Goal: Complete application form

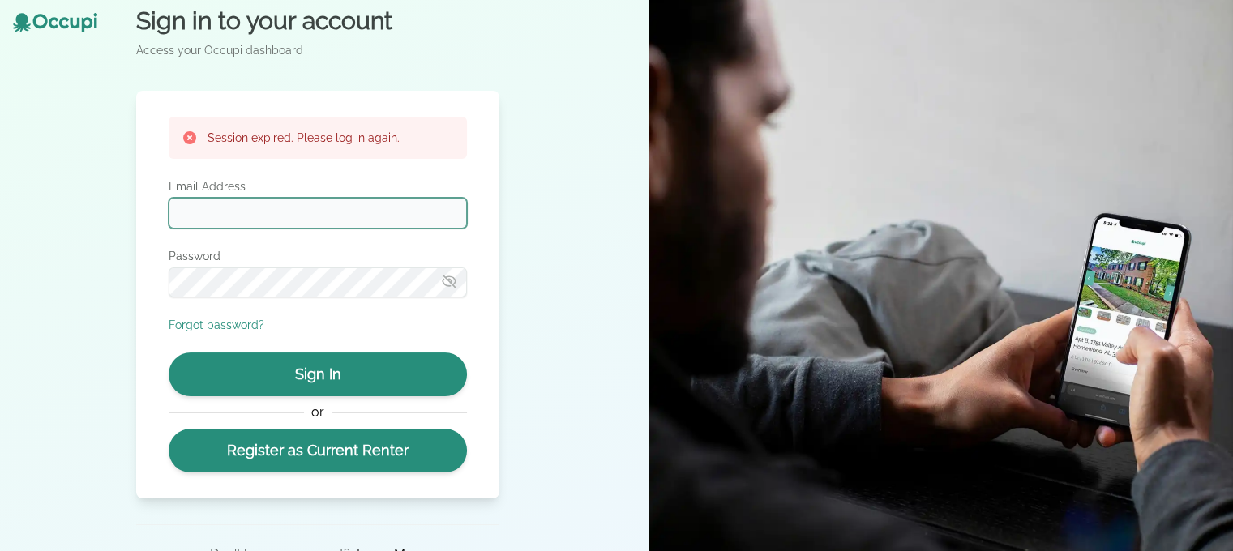
type input "**********"
click at [451, 288] on icon "button" at bounding box center [449, 281] width 16 height 16
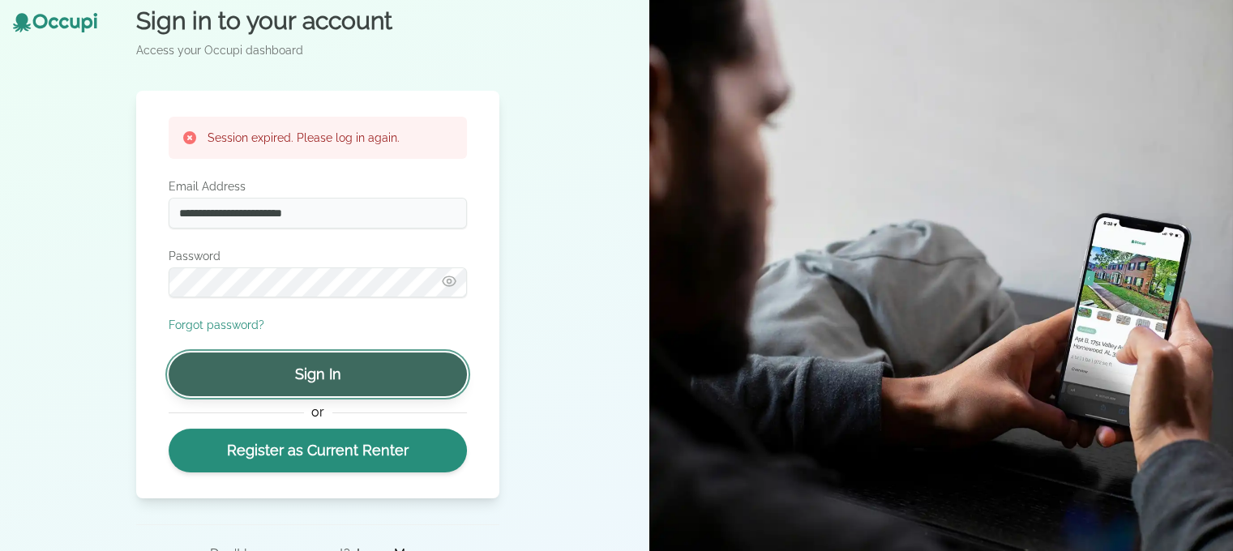
click at [389, 382] on button "Sign In" at bounding box center [318, 375] width 298 height 44
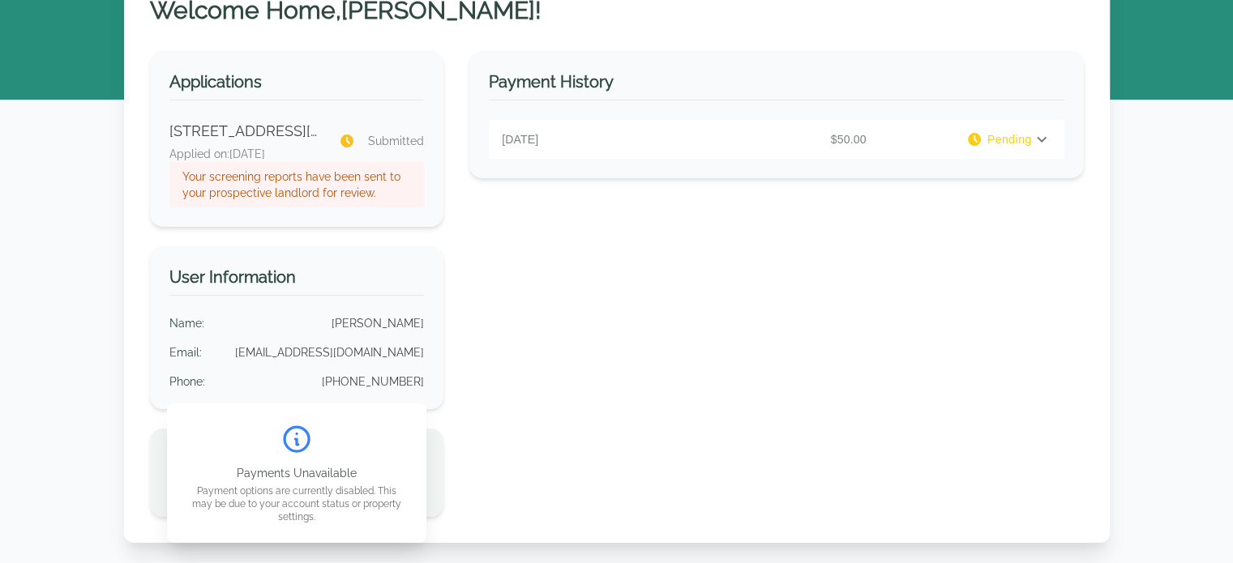
scroll to position [97, 0]
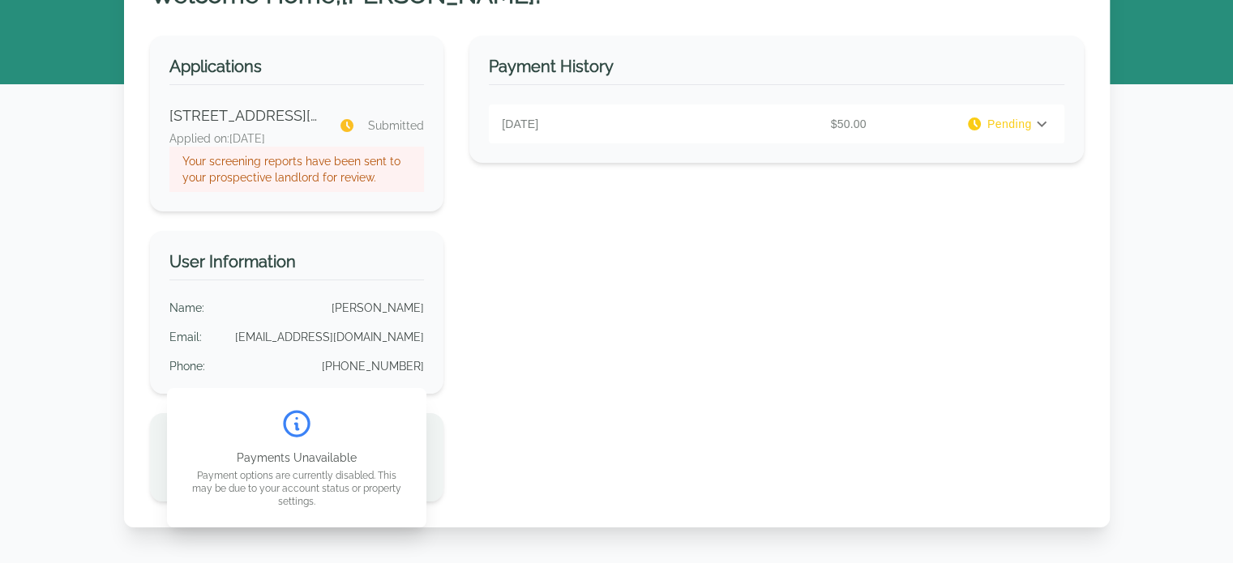
click at [1037, 125] on icon at bounding box center [1041, 123] width 19 height 19
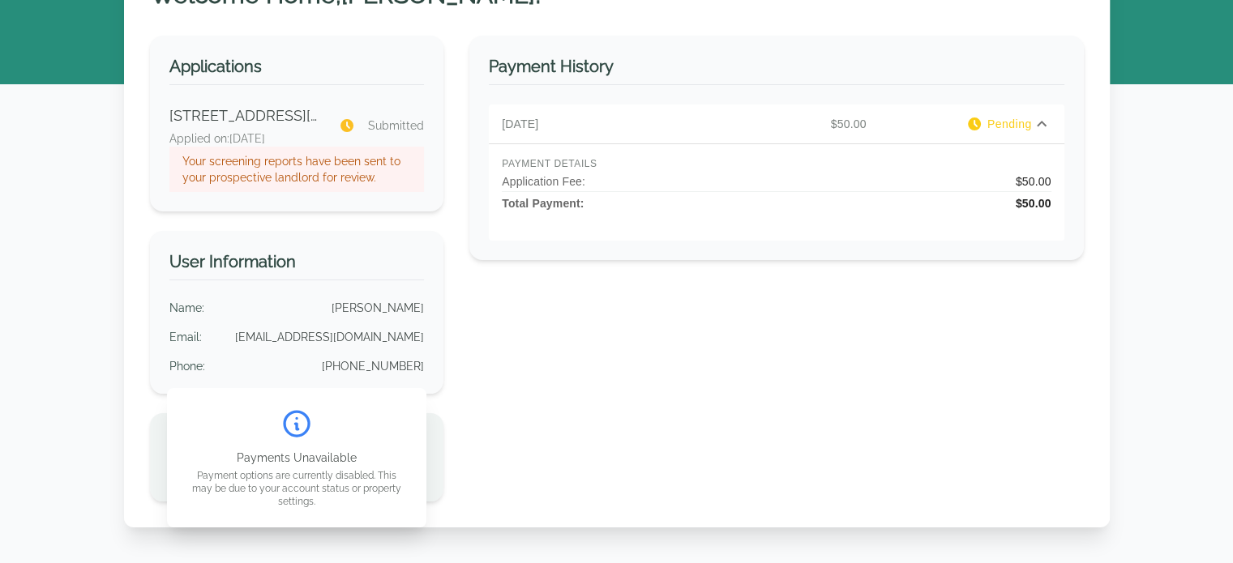
click at [1037, 125] on icon at bounding box center [1041, 123] width 19 height 19
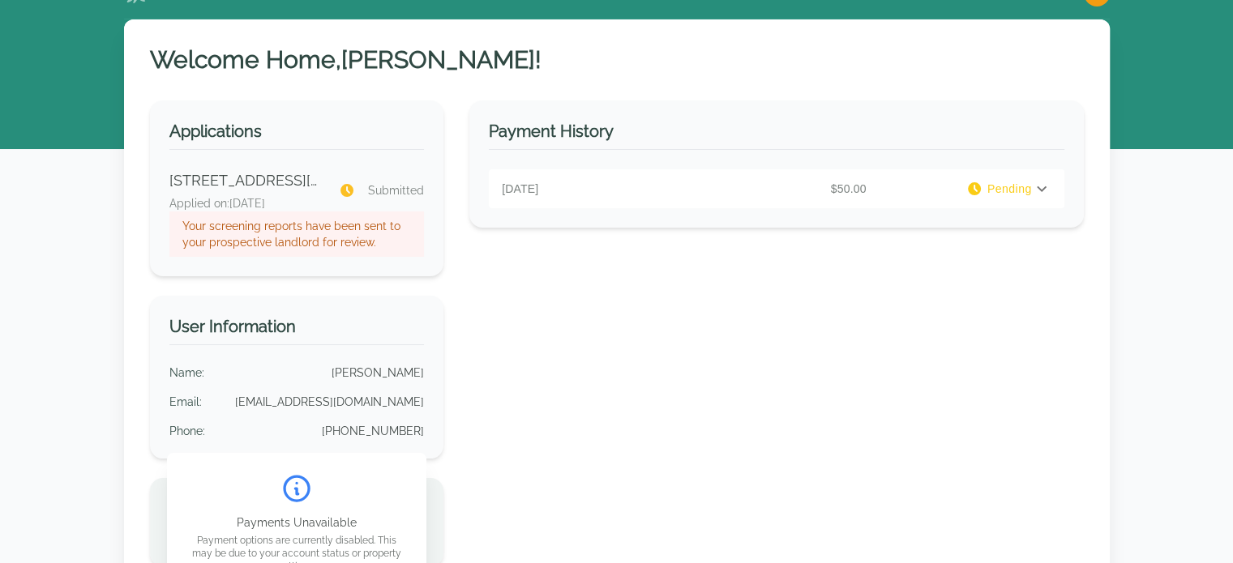
scroll to position [0, 0]
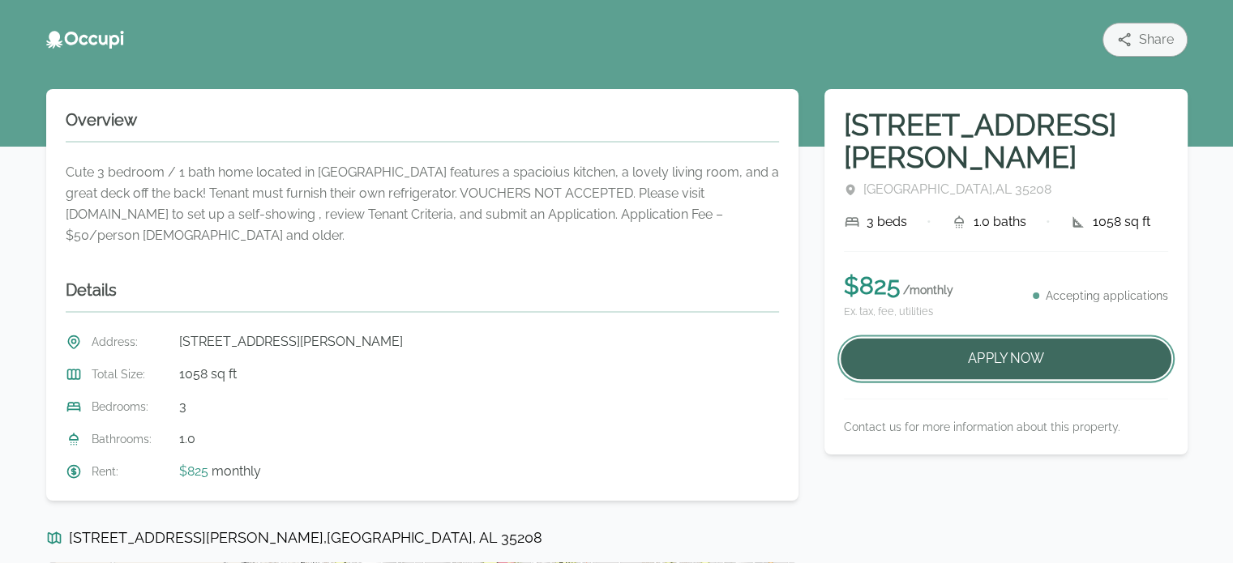
click at [953, 339] on button "Apply Now" at bounding box center [1006, 359] width 331 height 41
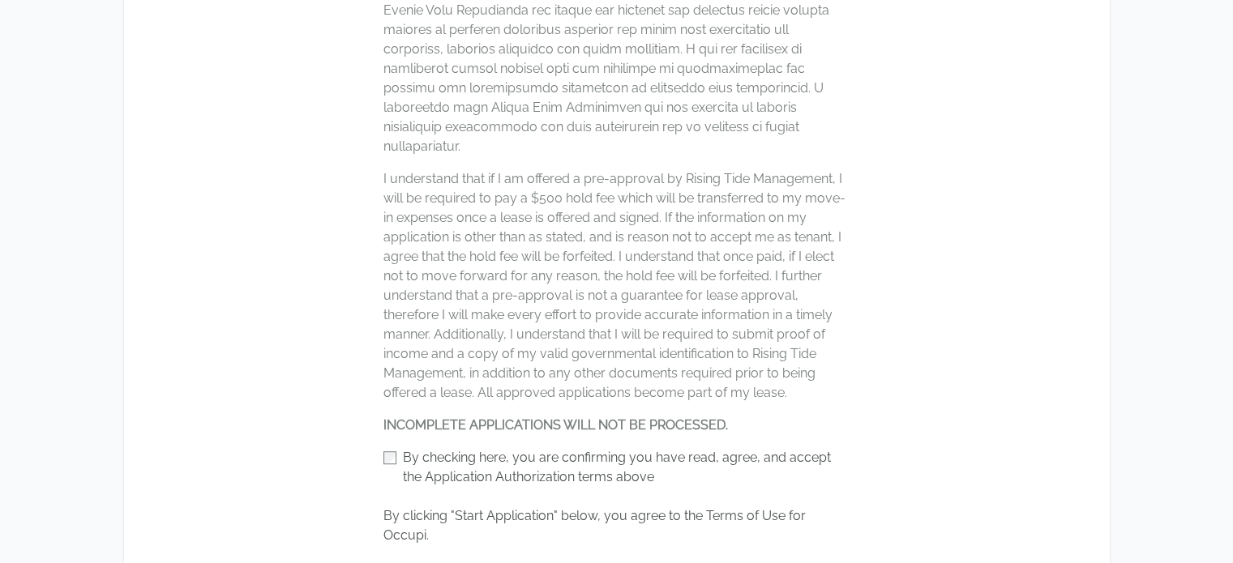
scroll to position [940, 0]
